Goal: Check status: Check status

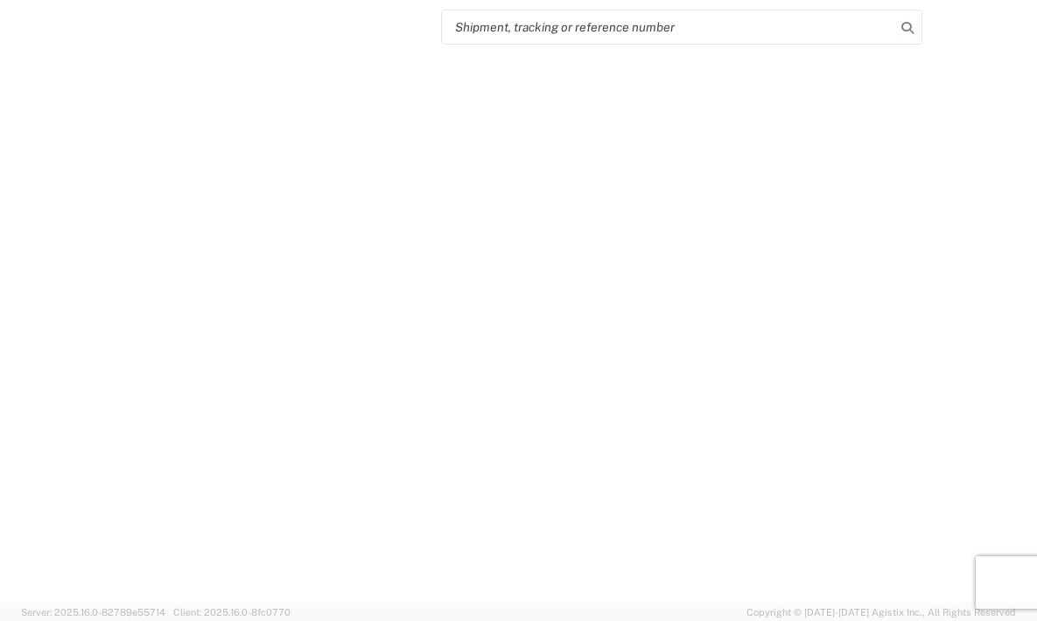
select select "FULL"
select select "LBS"
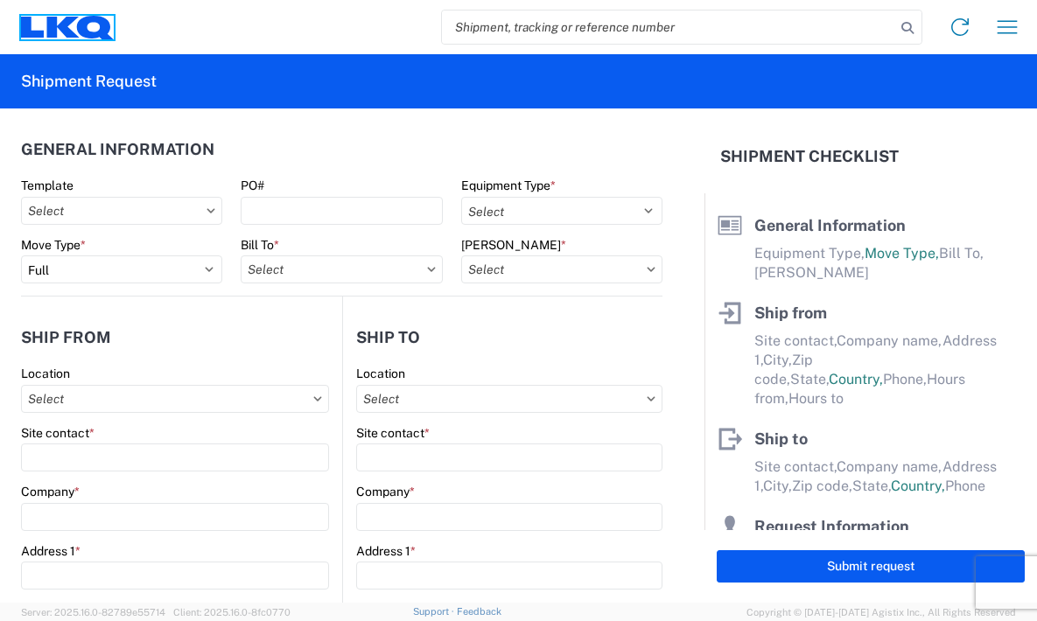
click at [112, 26] on icon at bounding box center [67, 28] width 93 height 24
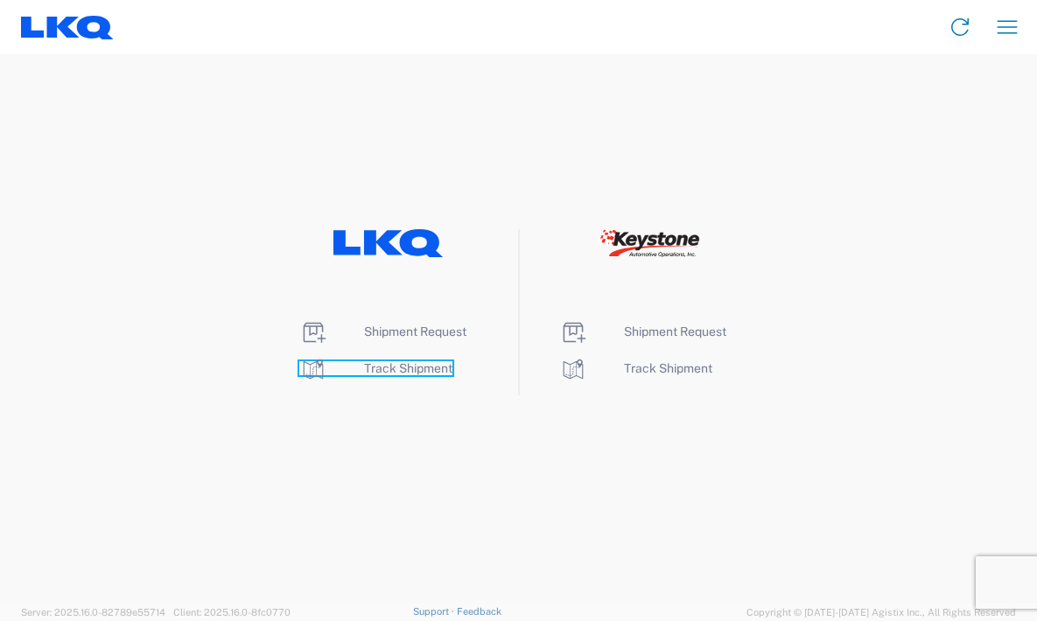
click at [383, 365] on span "Track Shipment" at bounding box center [408, 368] width 88 height 14
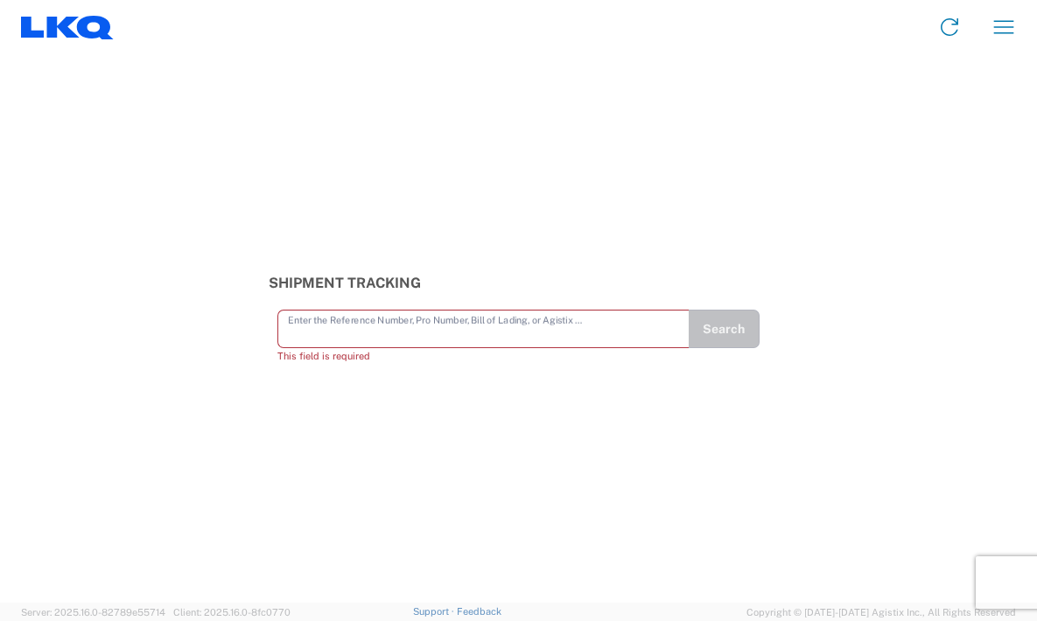
drag, startPoint x: 377, startPoint y: 340, endPoint x: 324, endPoint y: 331, distance: 54.2
click at [324, 331] on input "text" at bounding box center [484, 327] width 392 height 31
paste input "56178330"
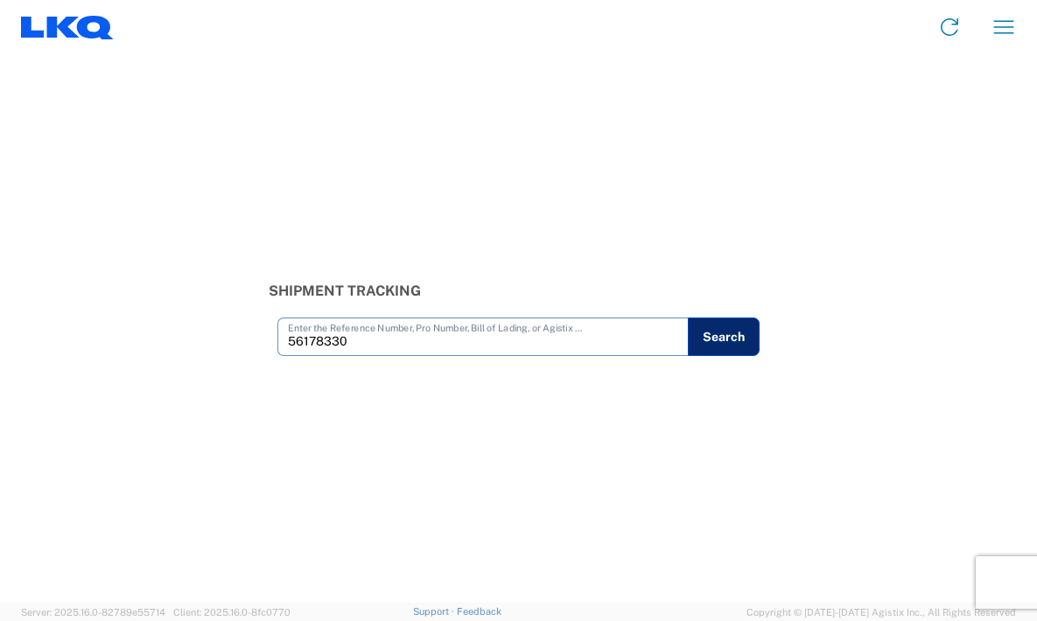
type input "56178330"
click at [741, 339] on button "Search" at bounding box center [724, 337] width 72 height 38
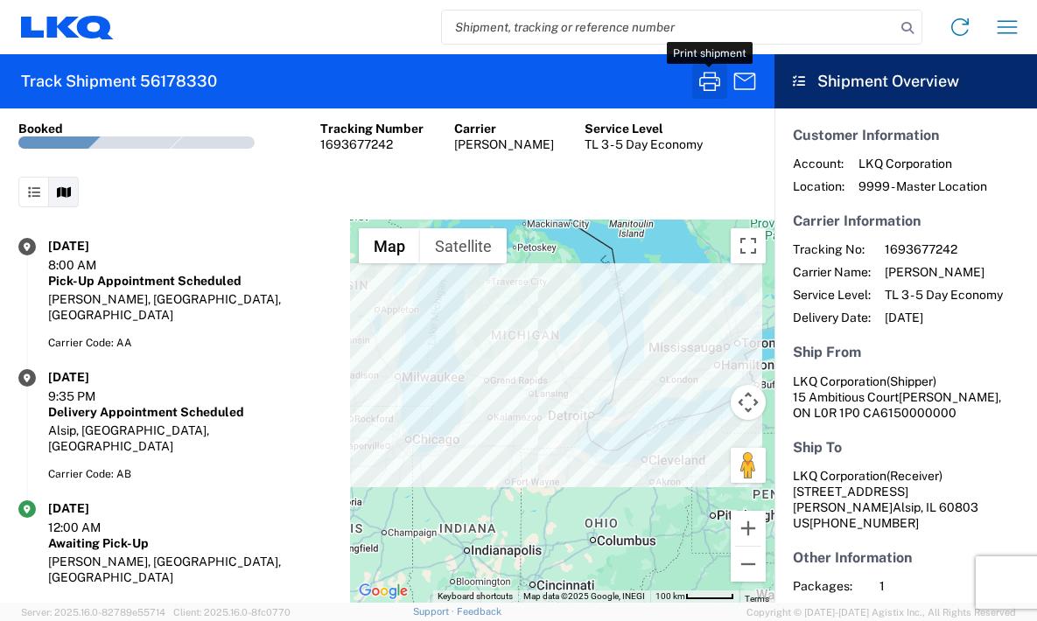
click at [704, 78] on icon "button" at bounding box center [709, 81] width 21 height 19
